Goal: Information Seeking & Learning: Learn about a topic

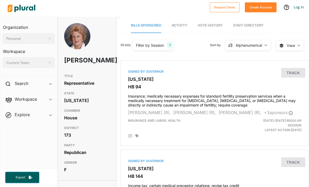
click at [214, 23] on span "Vote History" at bounding box center [210, 25] width 25 height 4
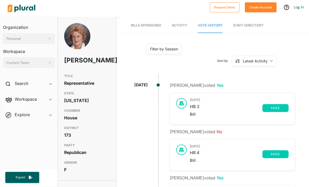
click at [247, 18] on link "Staff Directory" at bounding box center [248, 25] width 30 height 15
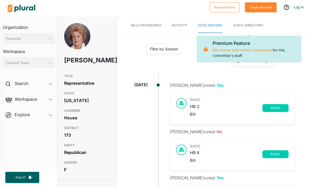
click at [189, 54] on div "Sort by Latest Activity ic_keyboard_arrow_down Latest Activity Latest Activity" at bounding box center [212, 61] width 138 height 14
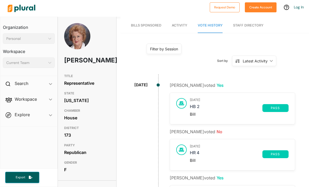
click at [182, 18] on link "Activity" at bounding box center [179, 25] width 15 height 15
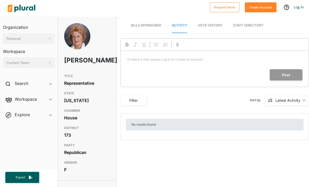
click at [110, 99] on div "TITLE Representative STATE [US_STATE] CHAMBER House DISTRICT 173 PARTY Republic…" at bounding box center [87, 123] width 58 height 104
